Goal: Check status: Check status

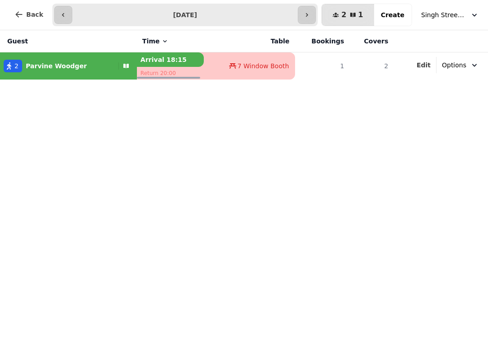
click at [311, 11] on button "button" at bounding box center [307, 15] width 18 height 18
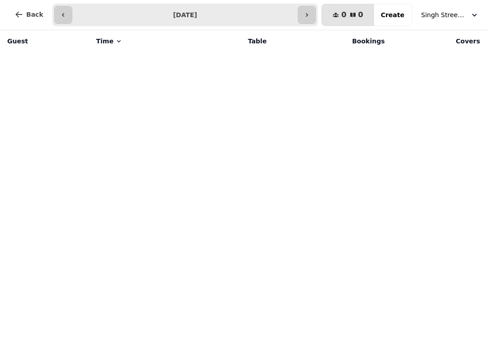
click at [311, 16] on icon "button" at bounding box center [306, 14] width 7 height 7
click at [310, 16] on icon "button" at bounding box center [306, 14] width 7 height 7
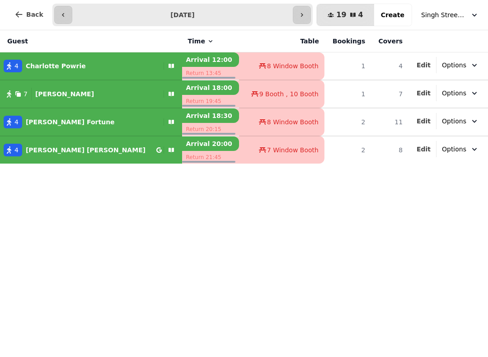
click at [65, 14] on button "button" at bounding box center [63, 15] width 18 height 18
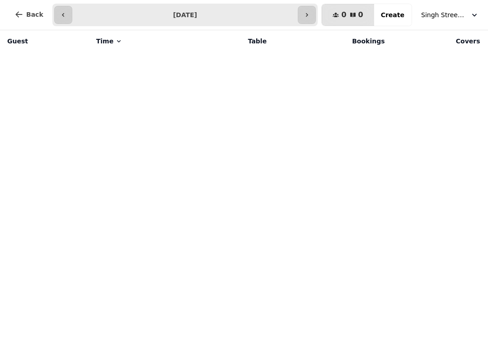
click at [67, 15] on button "button" at bounding box center [63, 15] width 18 height 18
click at [66, 18] on button "button" at bounding box center [63, 15] width 18 height 18
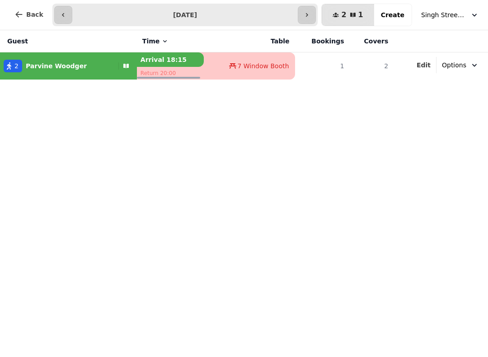
click at [65, 14] on icon "button" at bounding box center [63, 14] width 7 height 7
type input "**********"
